Goal: Find specific page/section

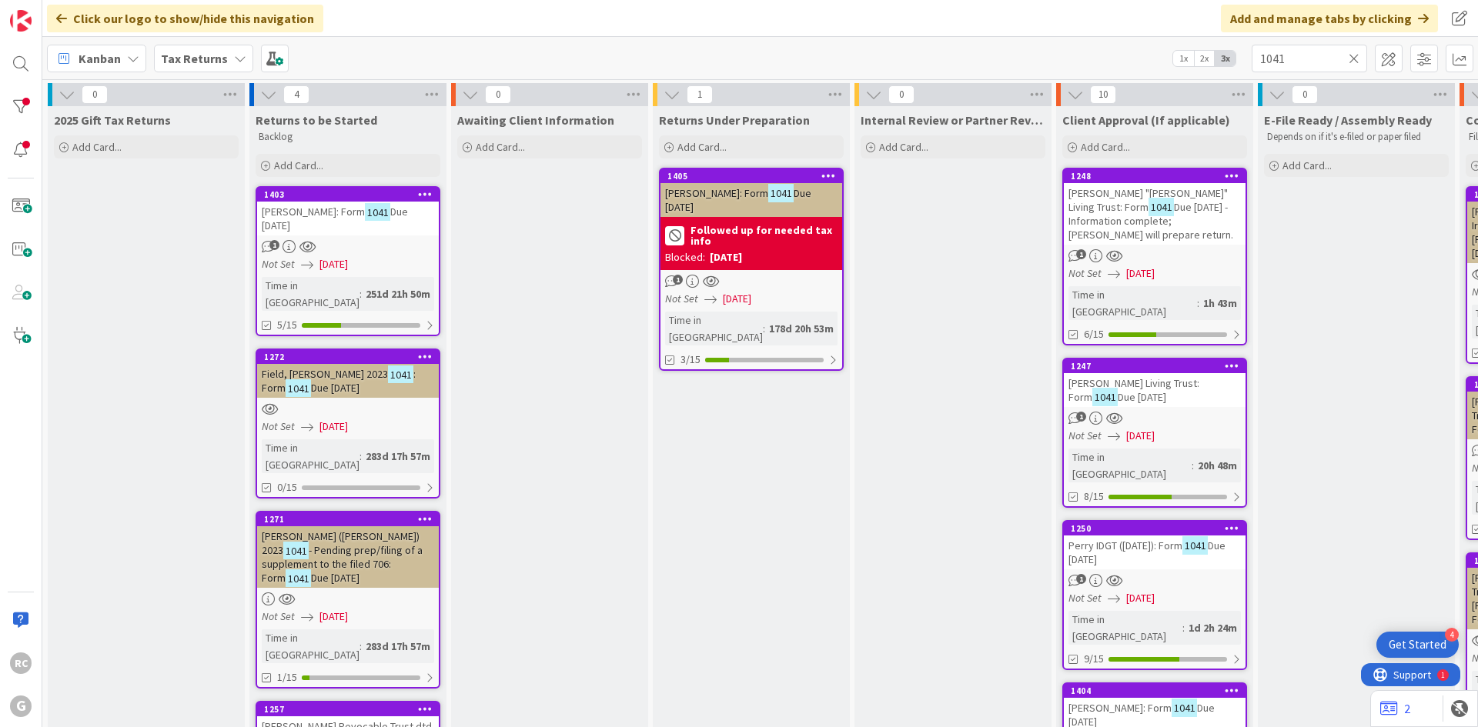
click at [1353, 57] on icon at bounding box center [1353, 59] width 11 height 14
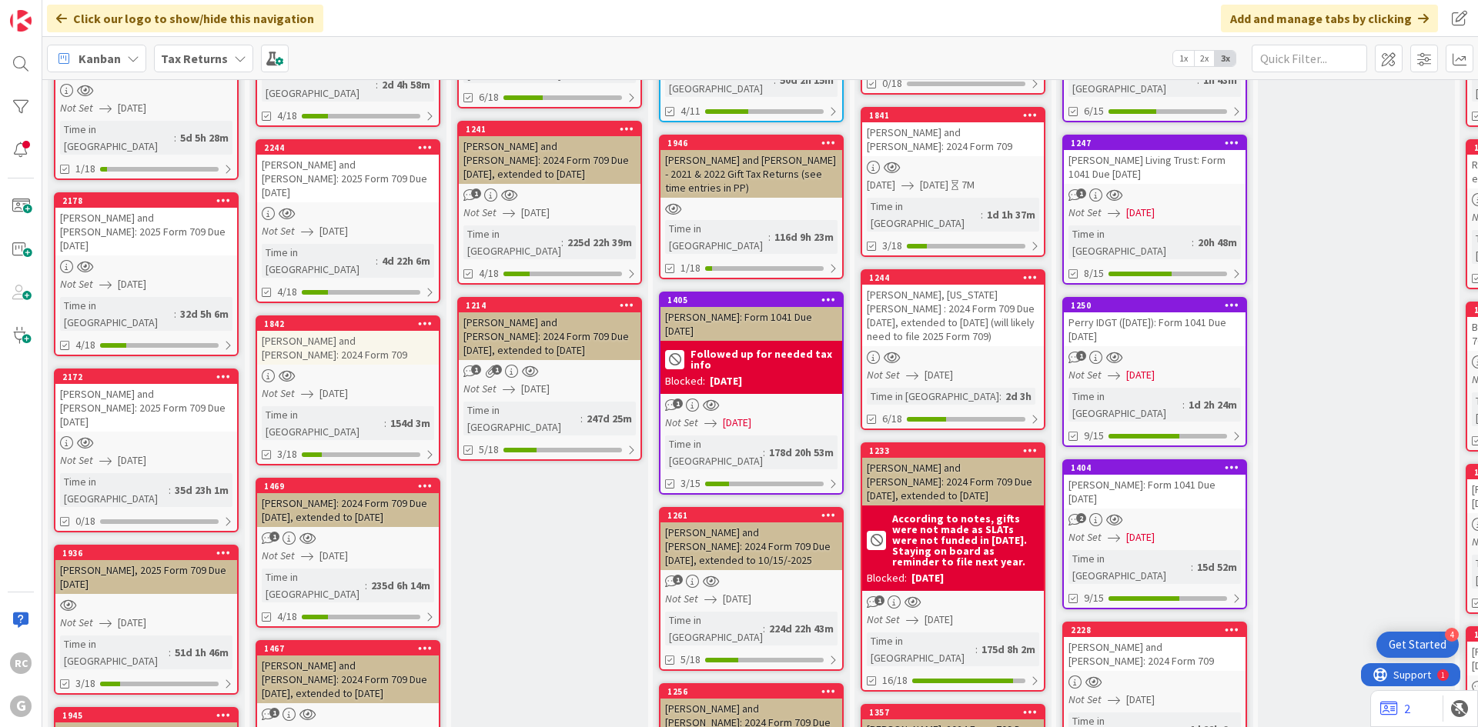
scroll to position [231, 0]
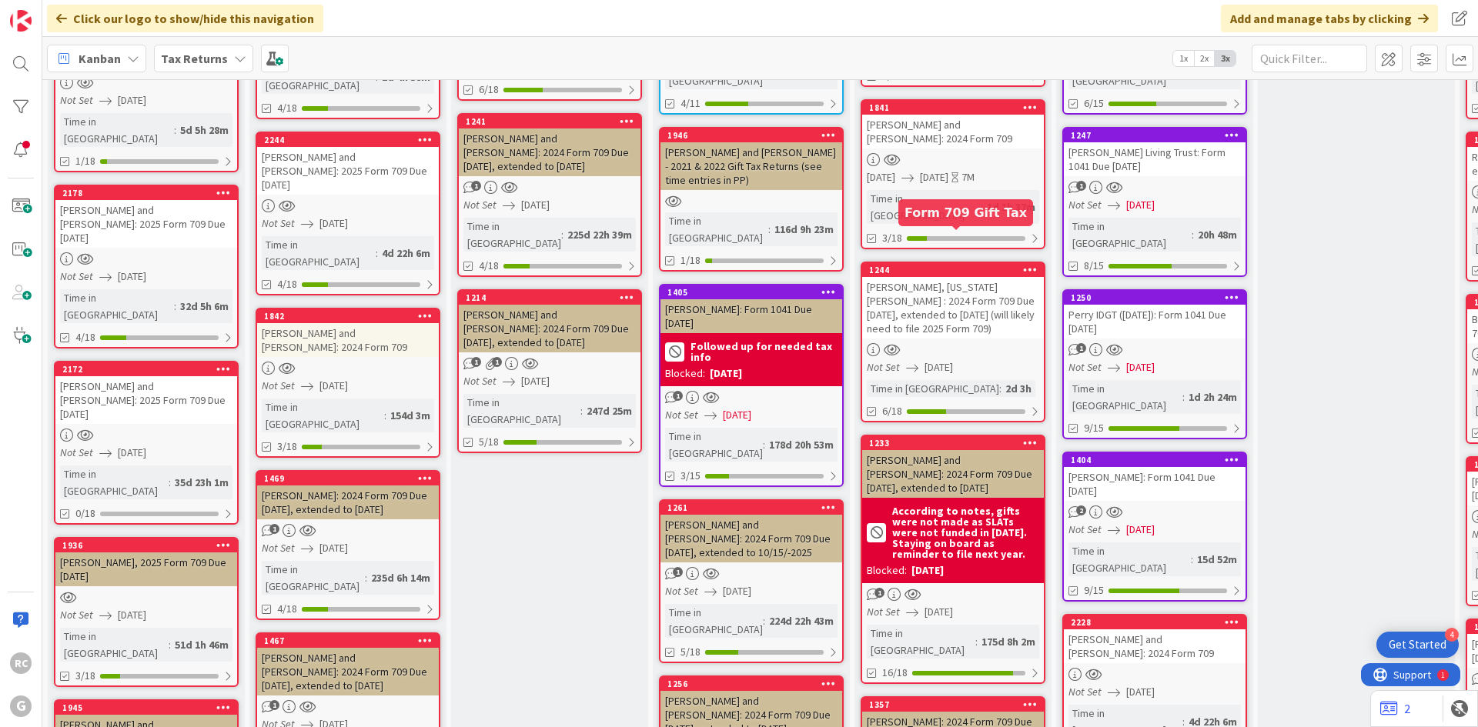
click at [942, 265] on div "1244" at bounding box center [956, 270] width 175 height 11
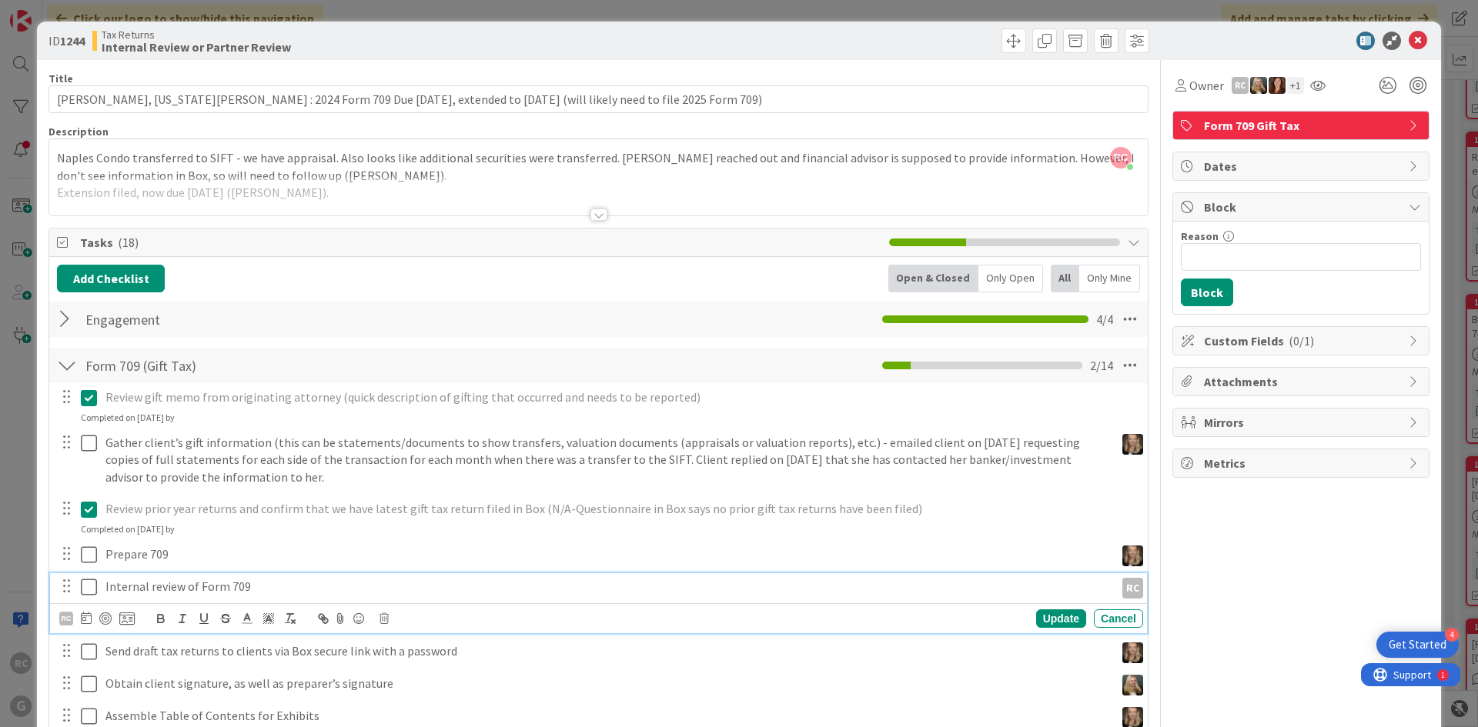
click at [90, 591] on icon at bounding box center [89, 587] width 16 height 18
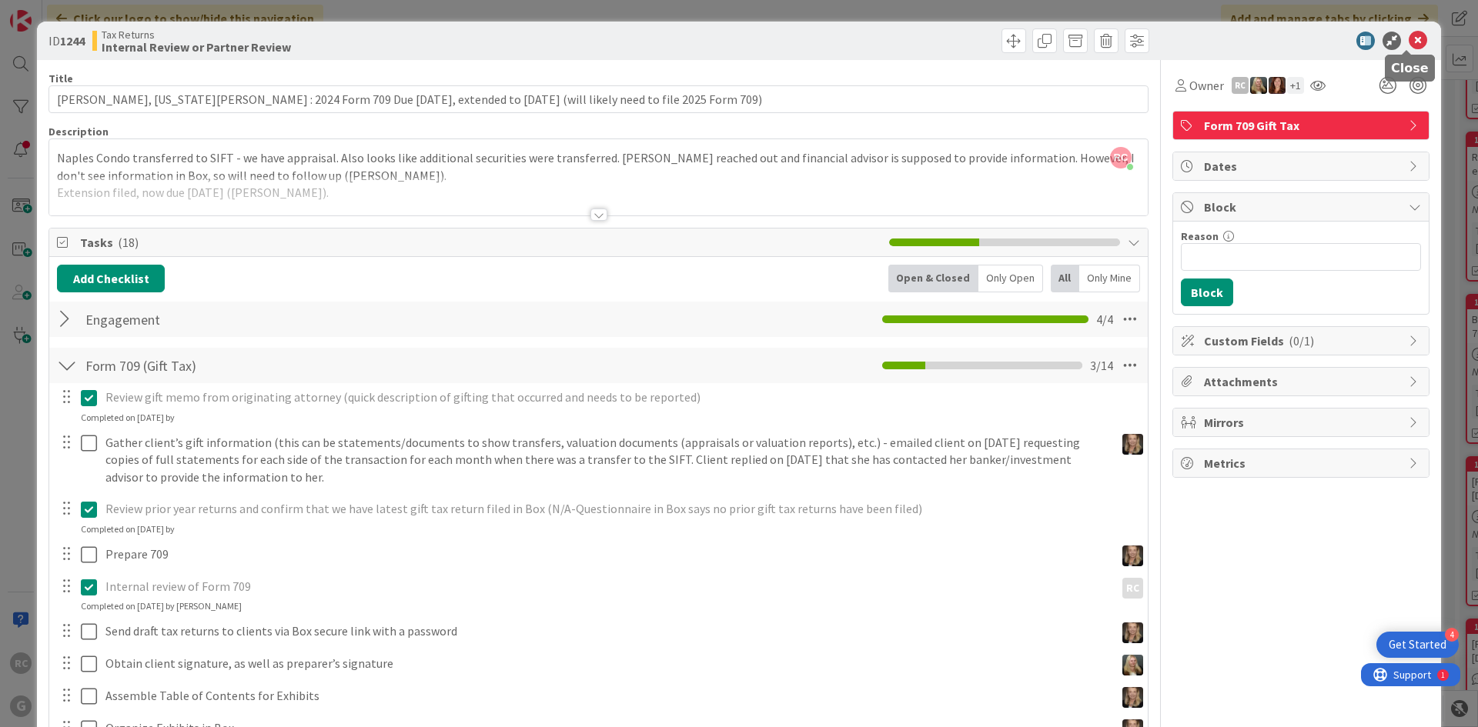
click at [1411, 44] on icon at bounding box center [1417, 41] width 18 height 18
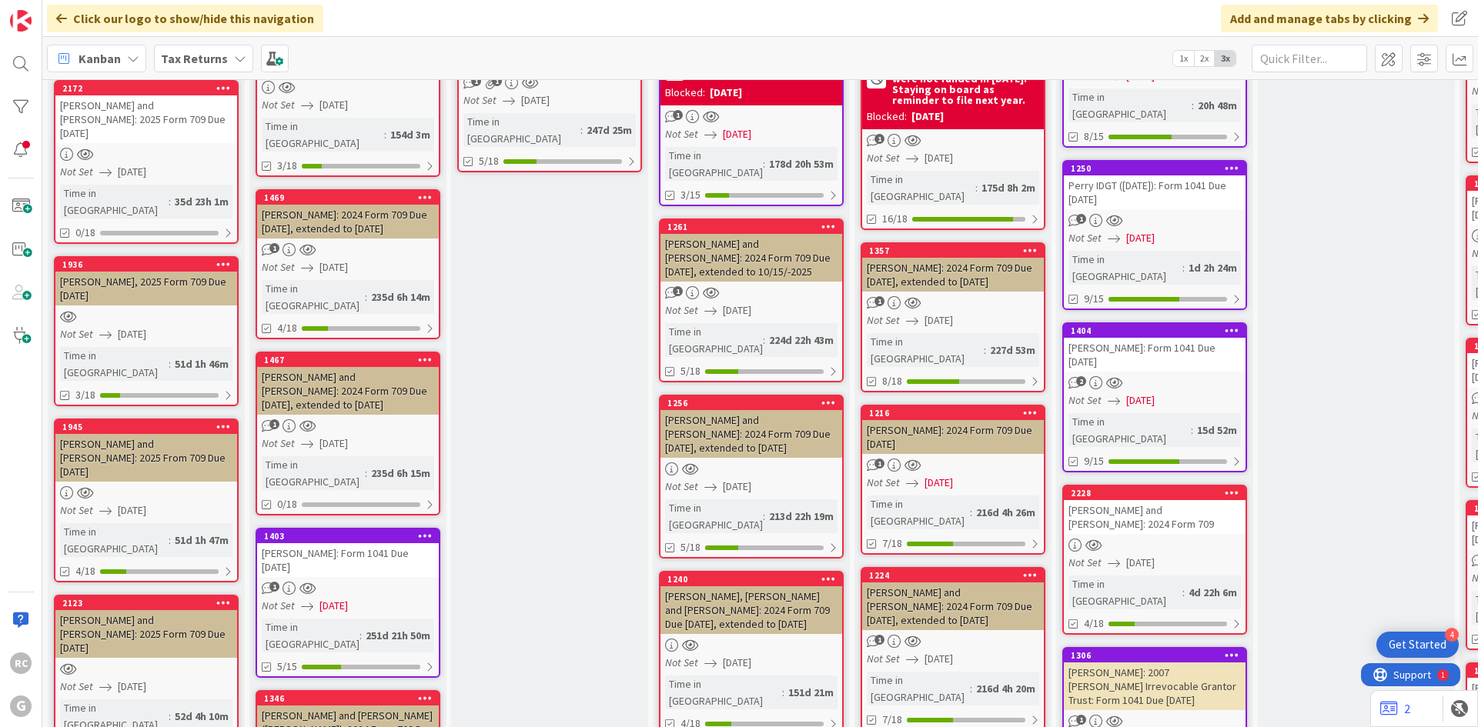
scroll to position [616, 0]
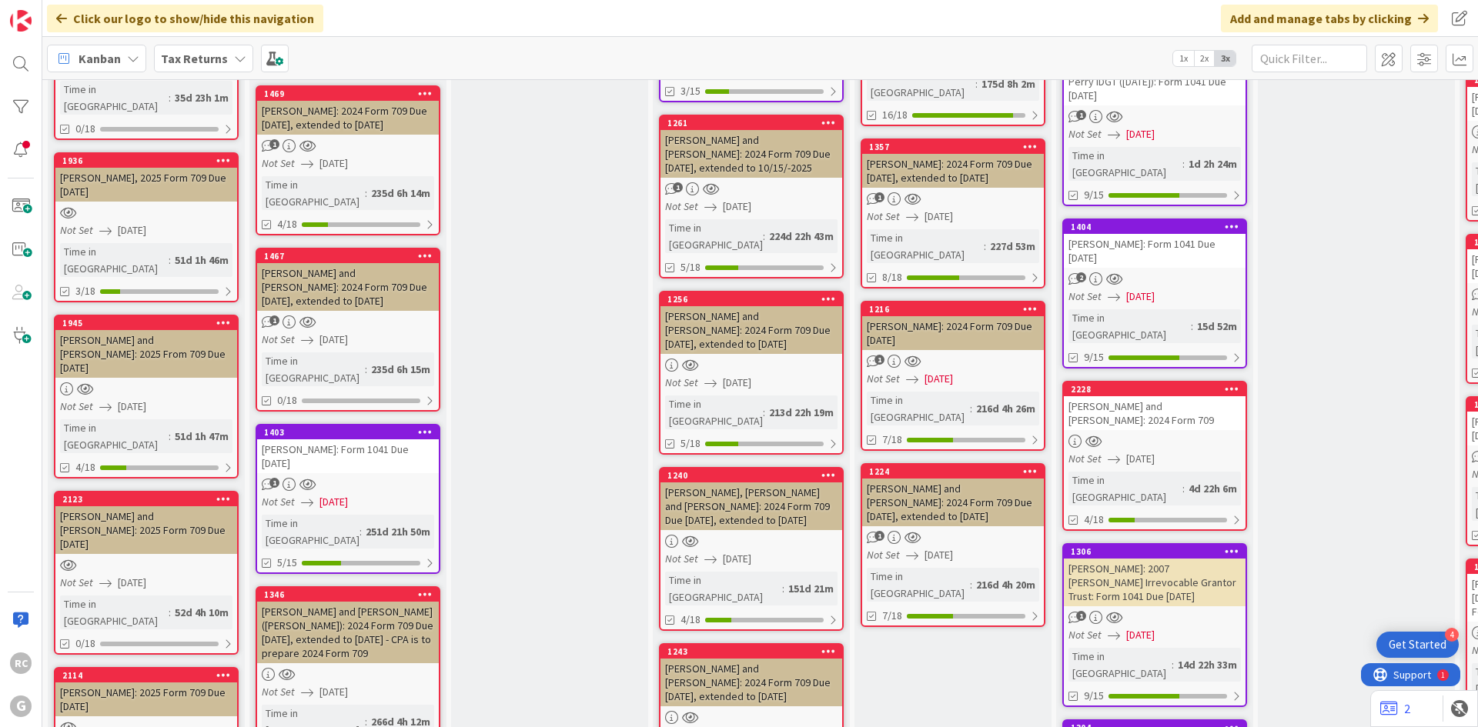
click at [939, 316] on div "[PERSON_NAME]: 2024 Form 709 Due [DATE]" at bounding box center [953, 333] width 182 height 34
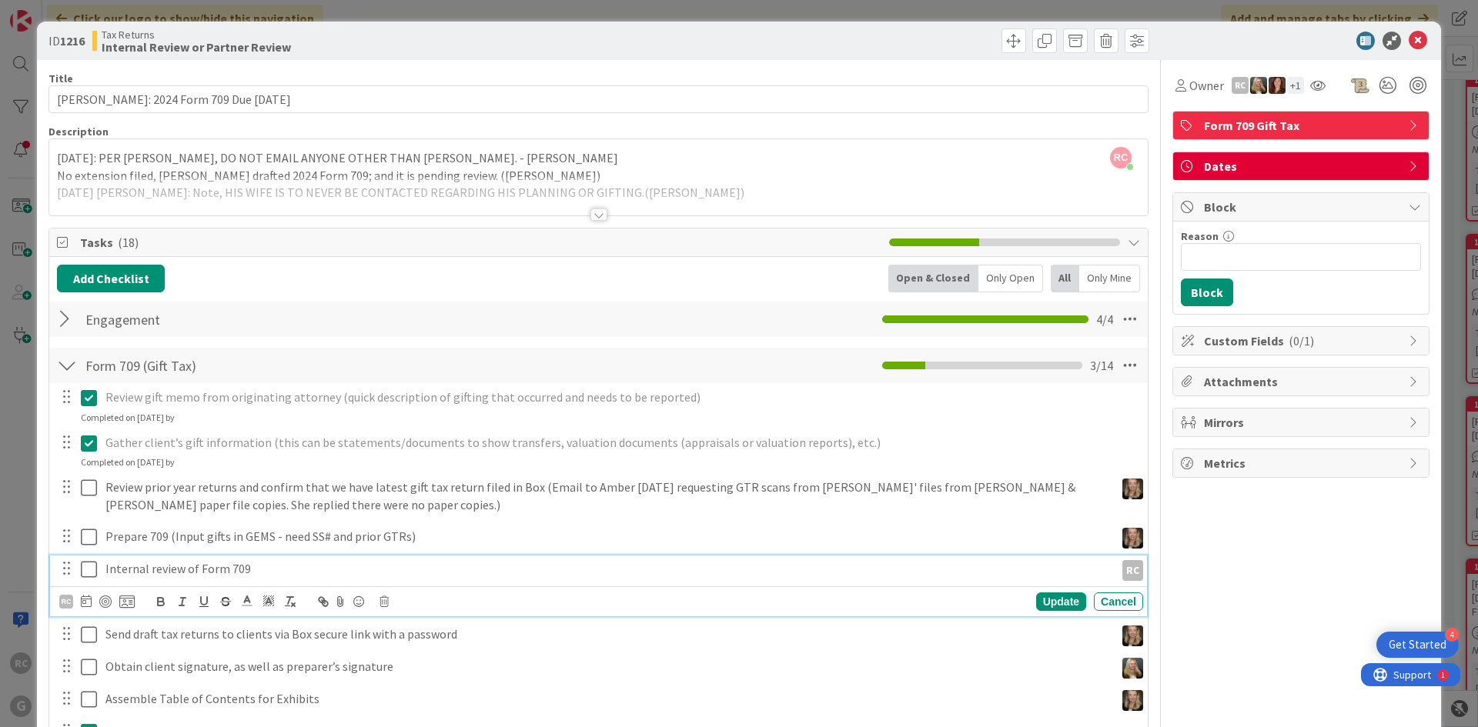
click at [95, 567] on icon at bounding box center [89, 569] width 16 height 18
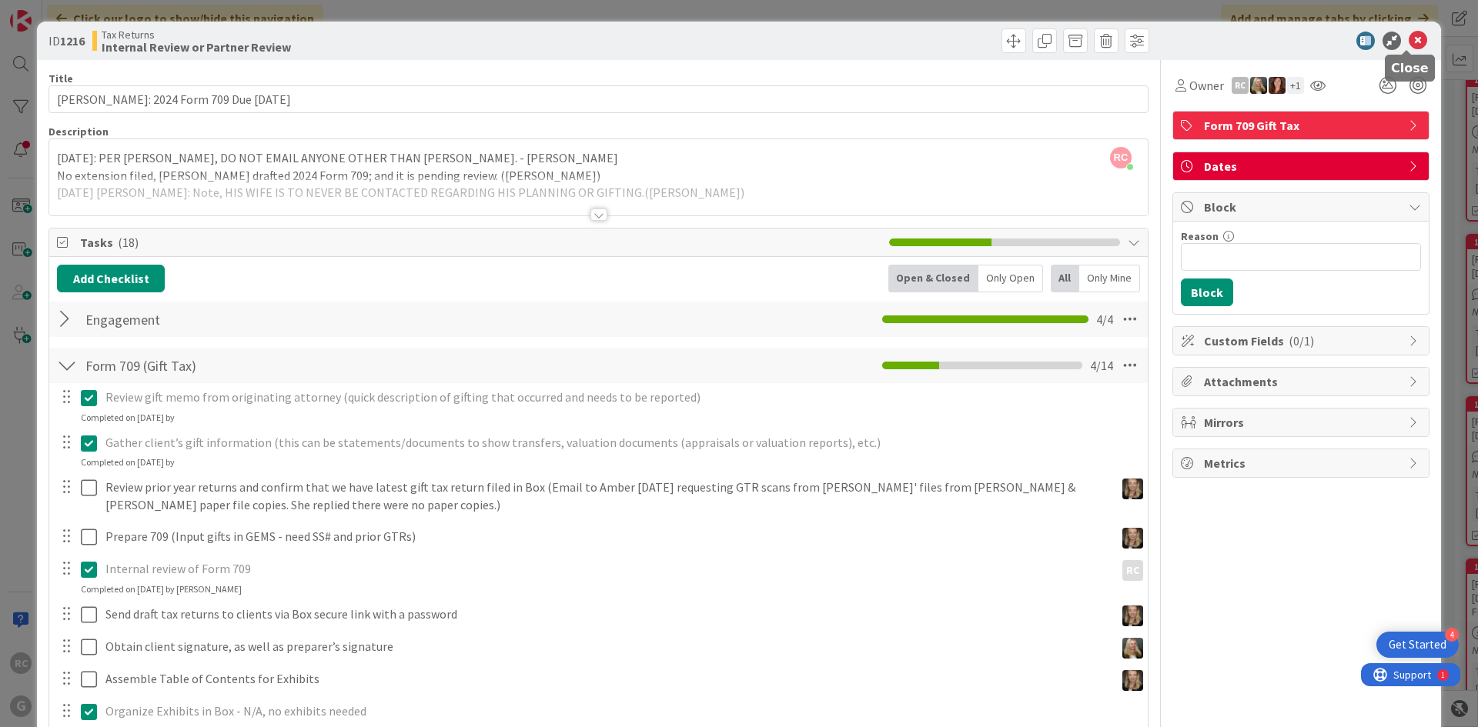
click at [1409, 31] on div "ID 1216 Tax Returns Internal Review or Partner Review" at bounding box center [739, 41] width 1404 height 38
click at [1408, 36] on icon at bounding box center [1417, 41] width 18 height 18
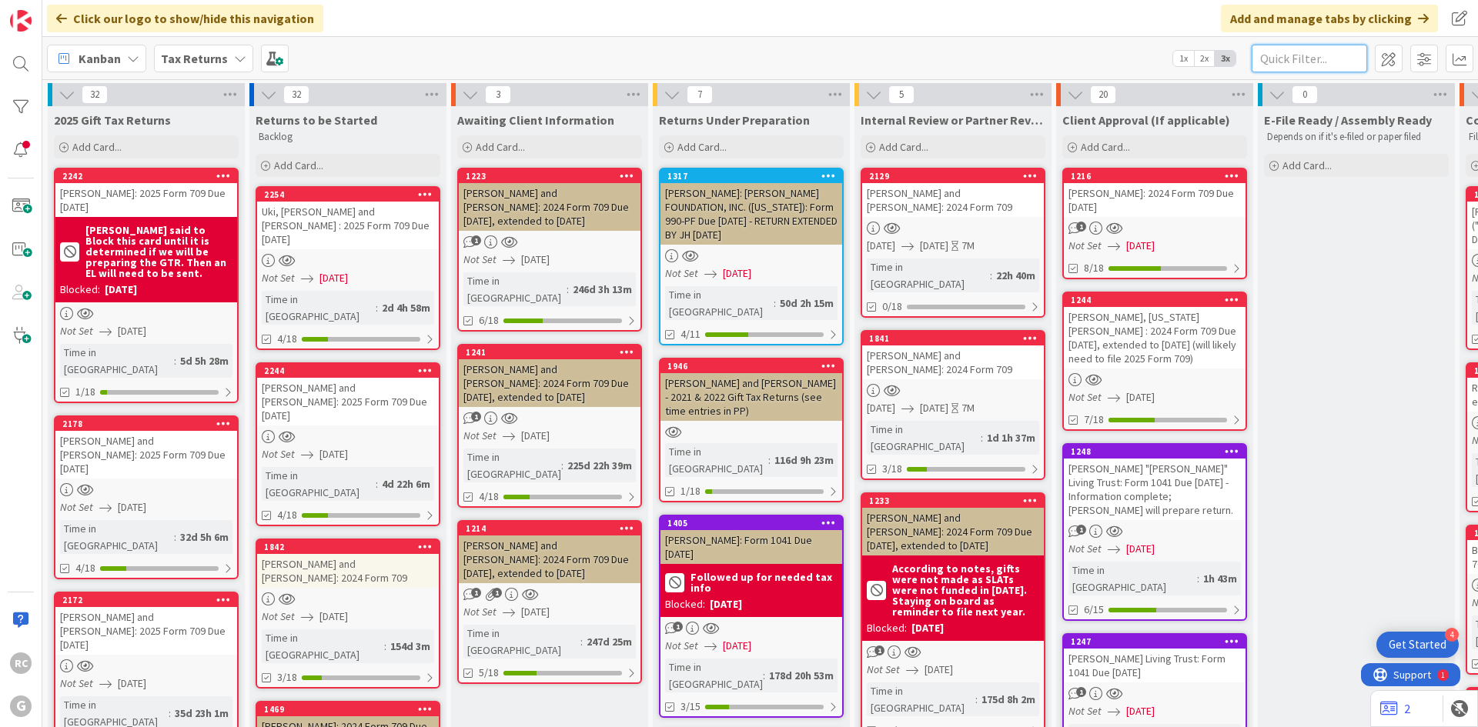
click at [1301, 56] on input "text" at bounding box center [1308, 59] width 115 height 28
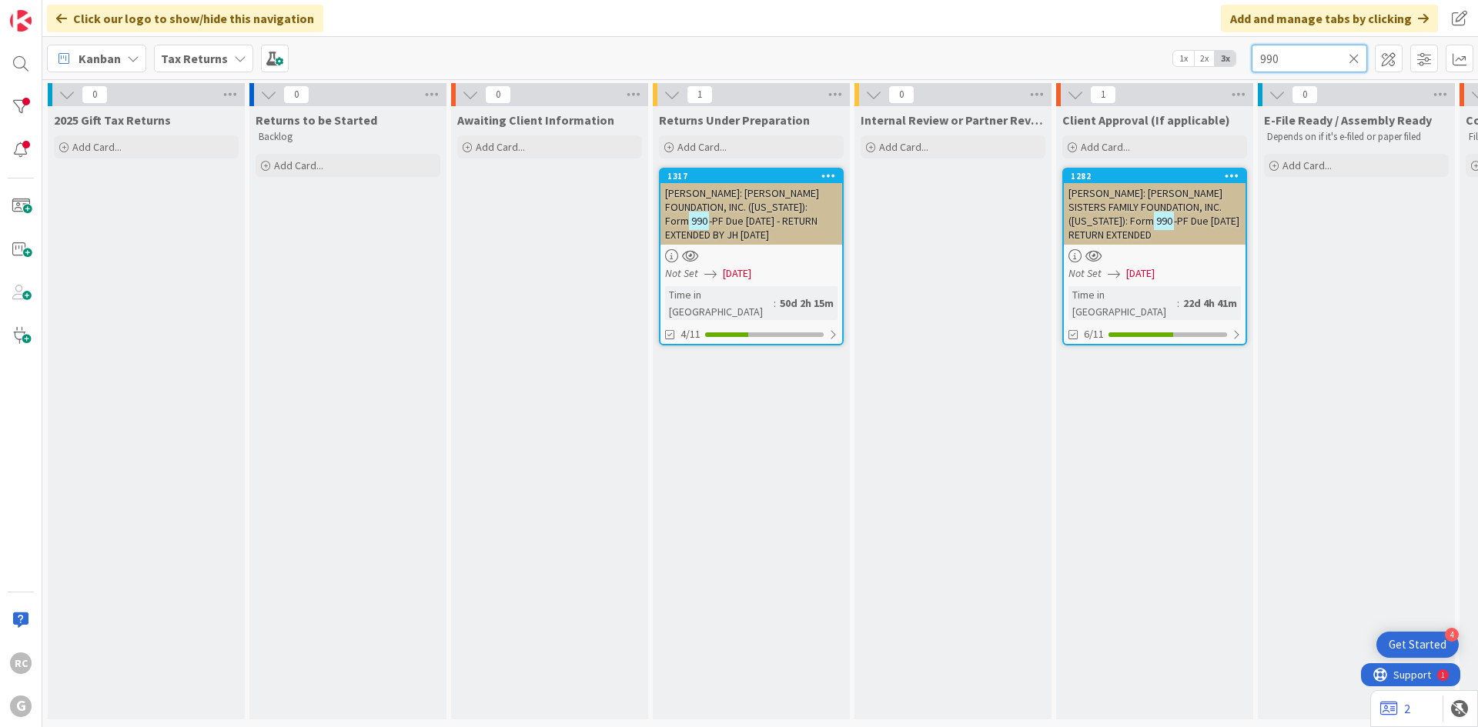
type input "990"
click at [731, 183] on div "[PERSON_NAME]: [PERSON_NAME] FOUNDATION, INC. ([US_STATE]): Form 990 -PF Due [D…" at bounding box center [751, 214] width 182 height 62
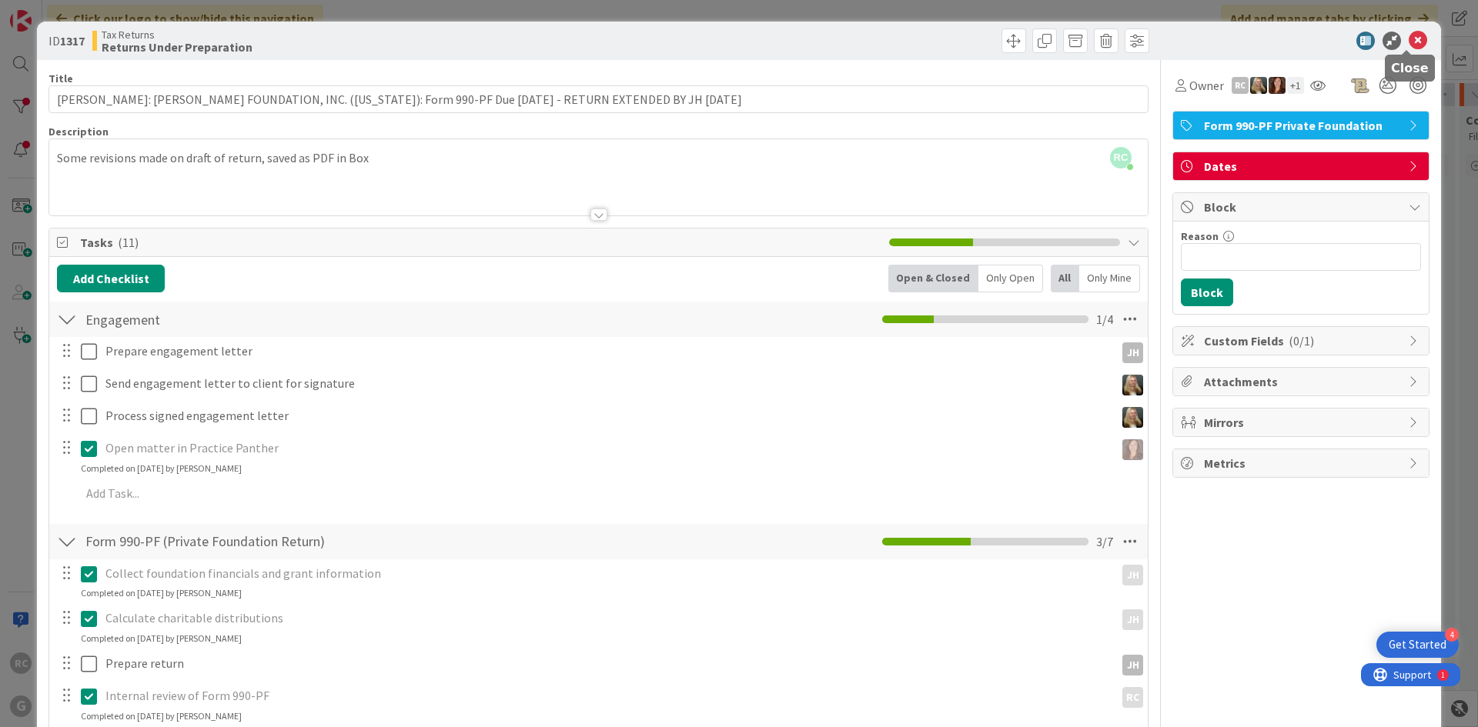
click at [1408, 44] on icon at bounding box center [1417, 41] width 18 height 18
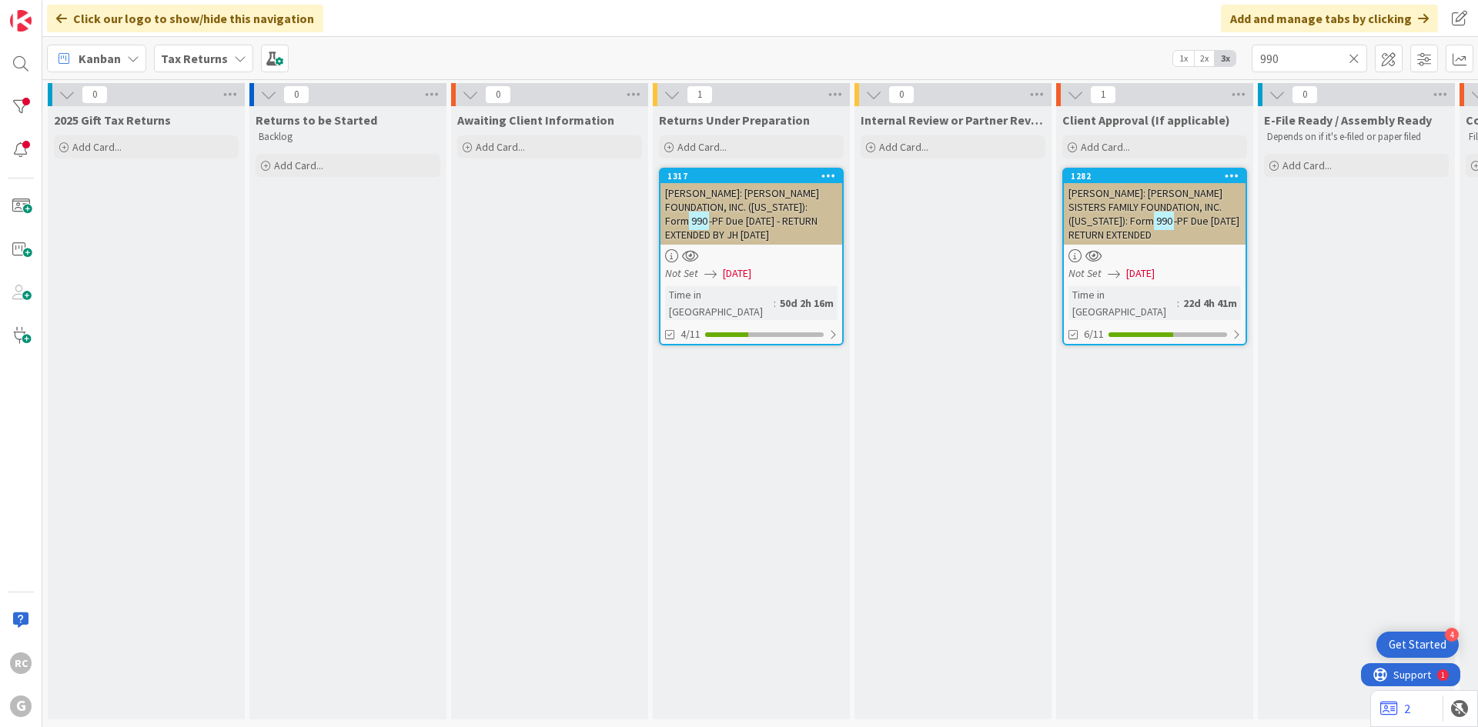
click at [1351, 58] on icon at bounding box center [1353, 59] width 11 height 14
